Goal: Task Accomplishment & Management: Manage account settings

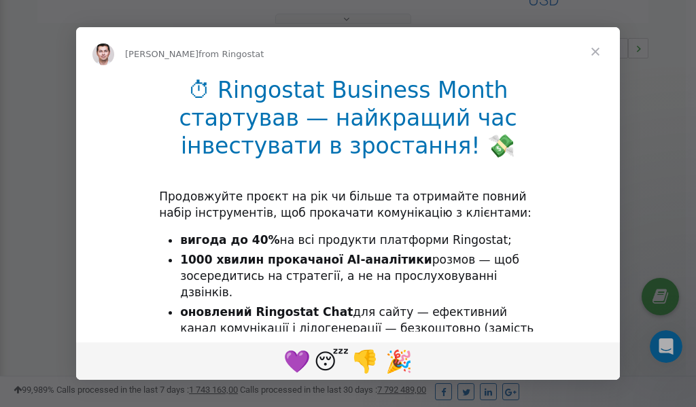
click at [596, 52] on span "Close" at bounding box center [595, 51] width 49 height 49
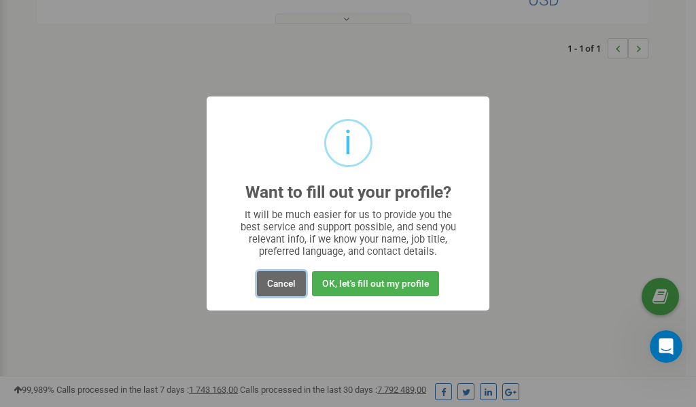
click at [281, 289] on button "Cancel" at bounding box center [281, 283] width 49 height 25
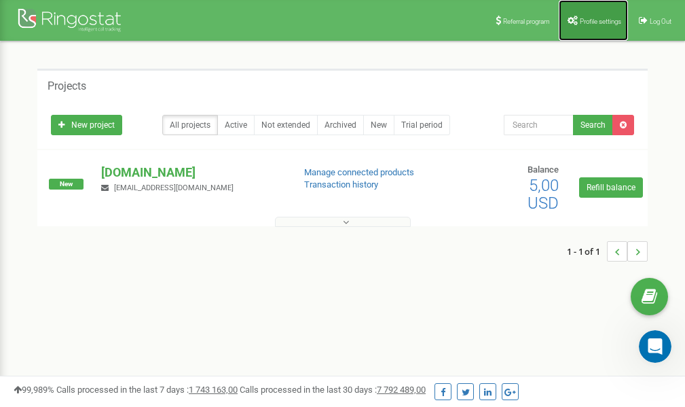
click at [590, 20] on span "Profile settings" at bounding box center [600, 21] width 41 height 7
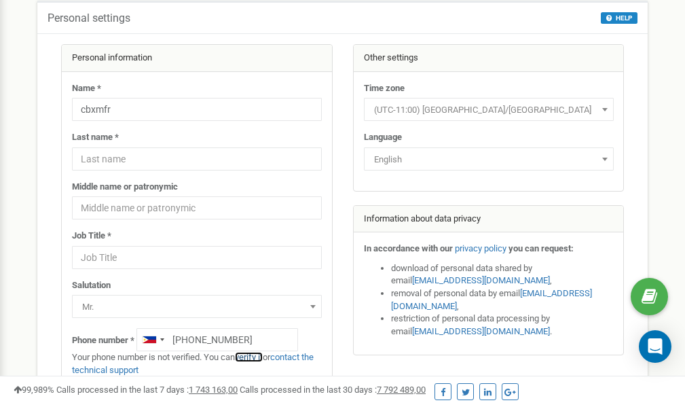
click at [258, 357] on link "verify it" at bounding box center [249, 357] width 28 height 10
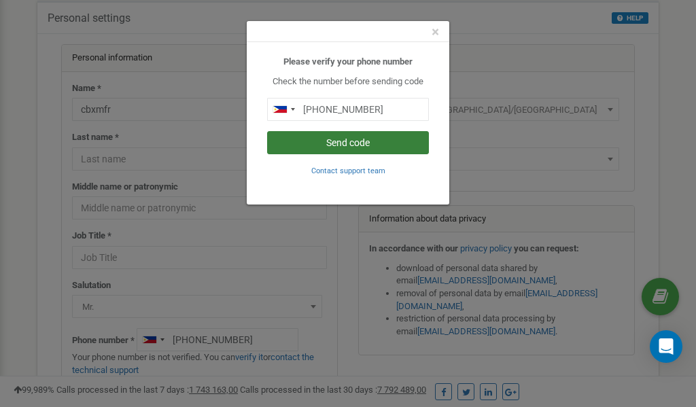
click at [367, 139] on button "Send code" at bounding box center [348, 142] width 162 height 23
